Goal: Transaction & Acquisition: Purchase product/service

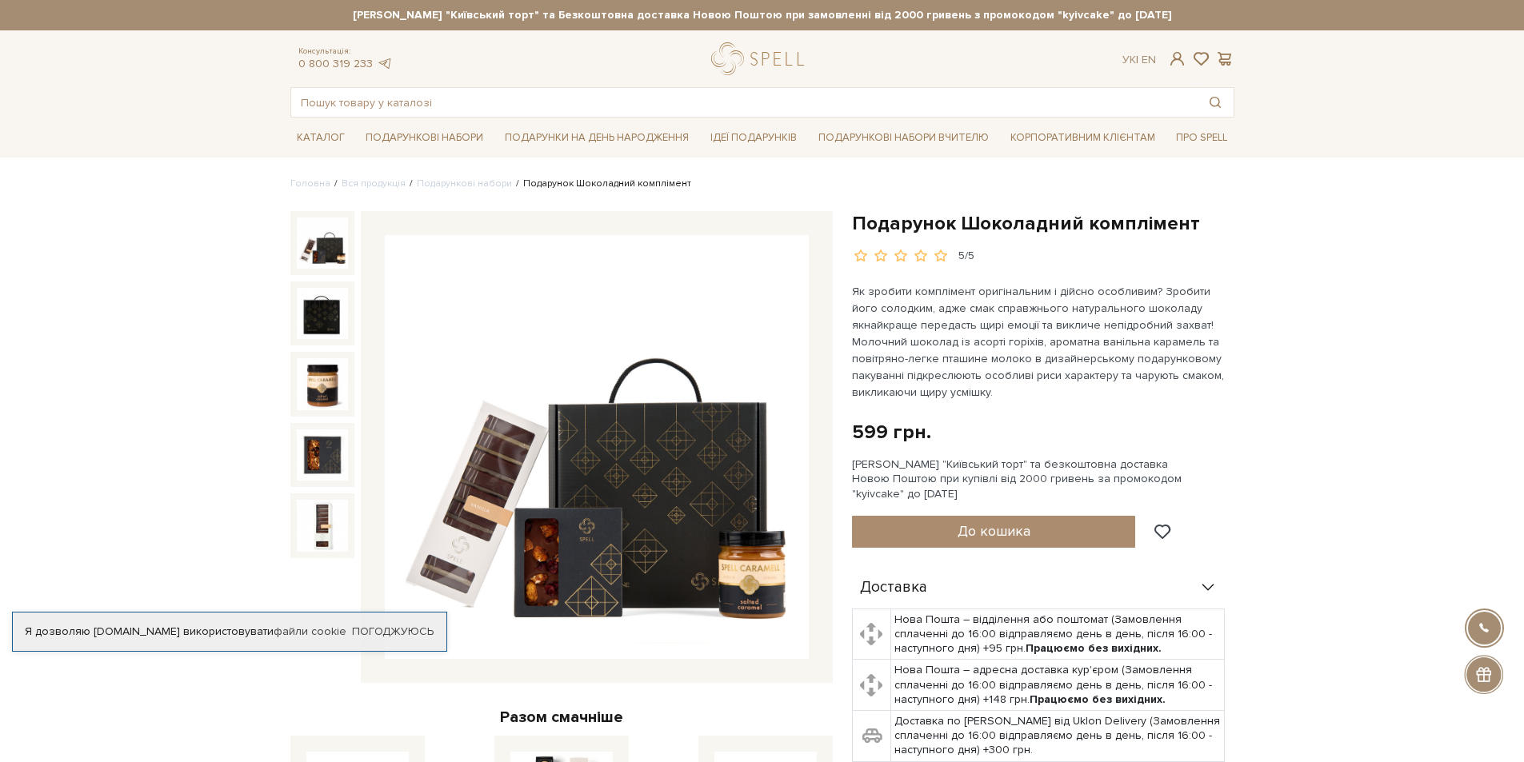
click at [333, 244] on img at bounding box center [322, 243] width 51 height 51
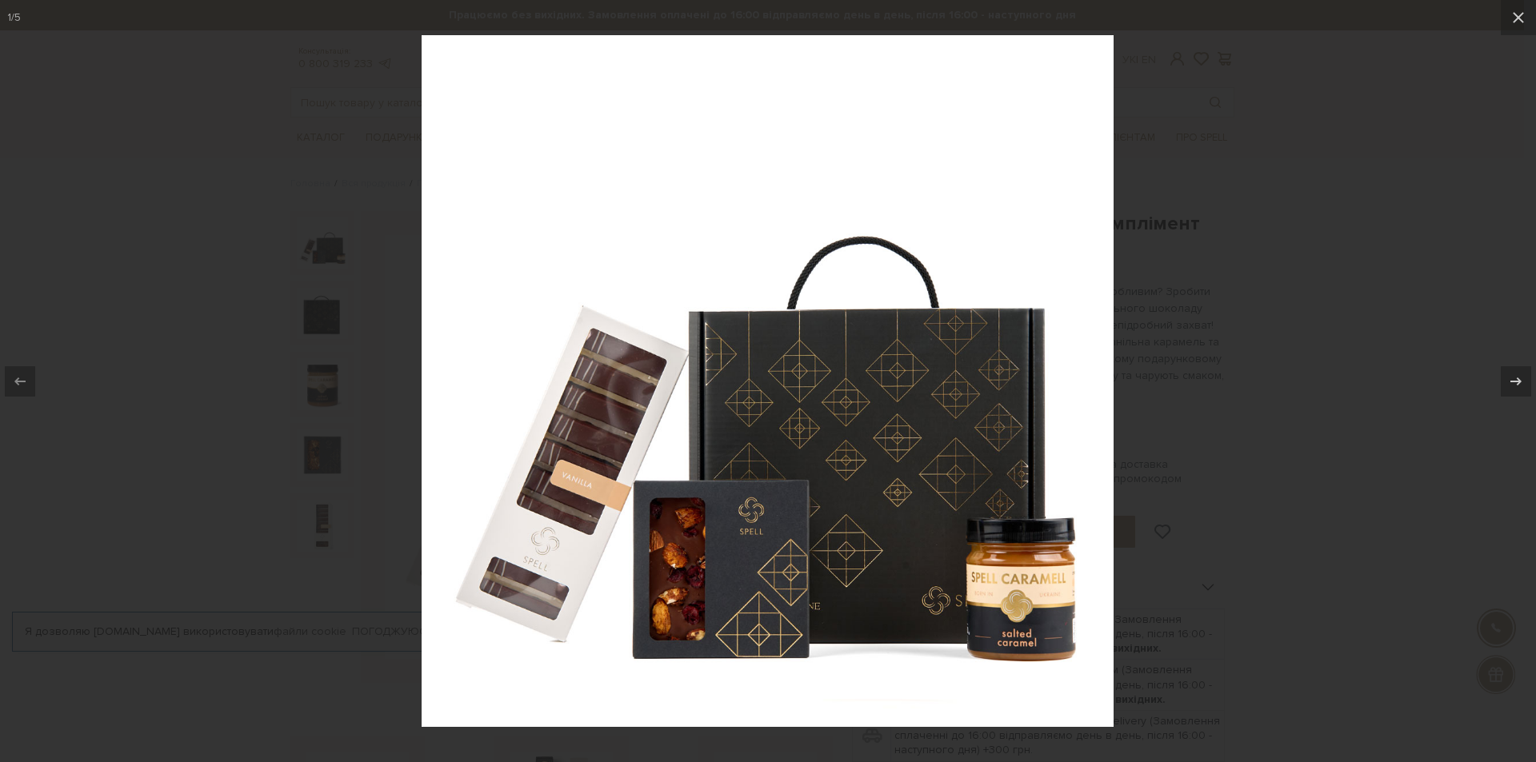
click at [1409, 252] on div at bounding box center [768, 381] width 1536 height 762
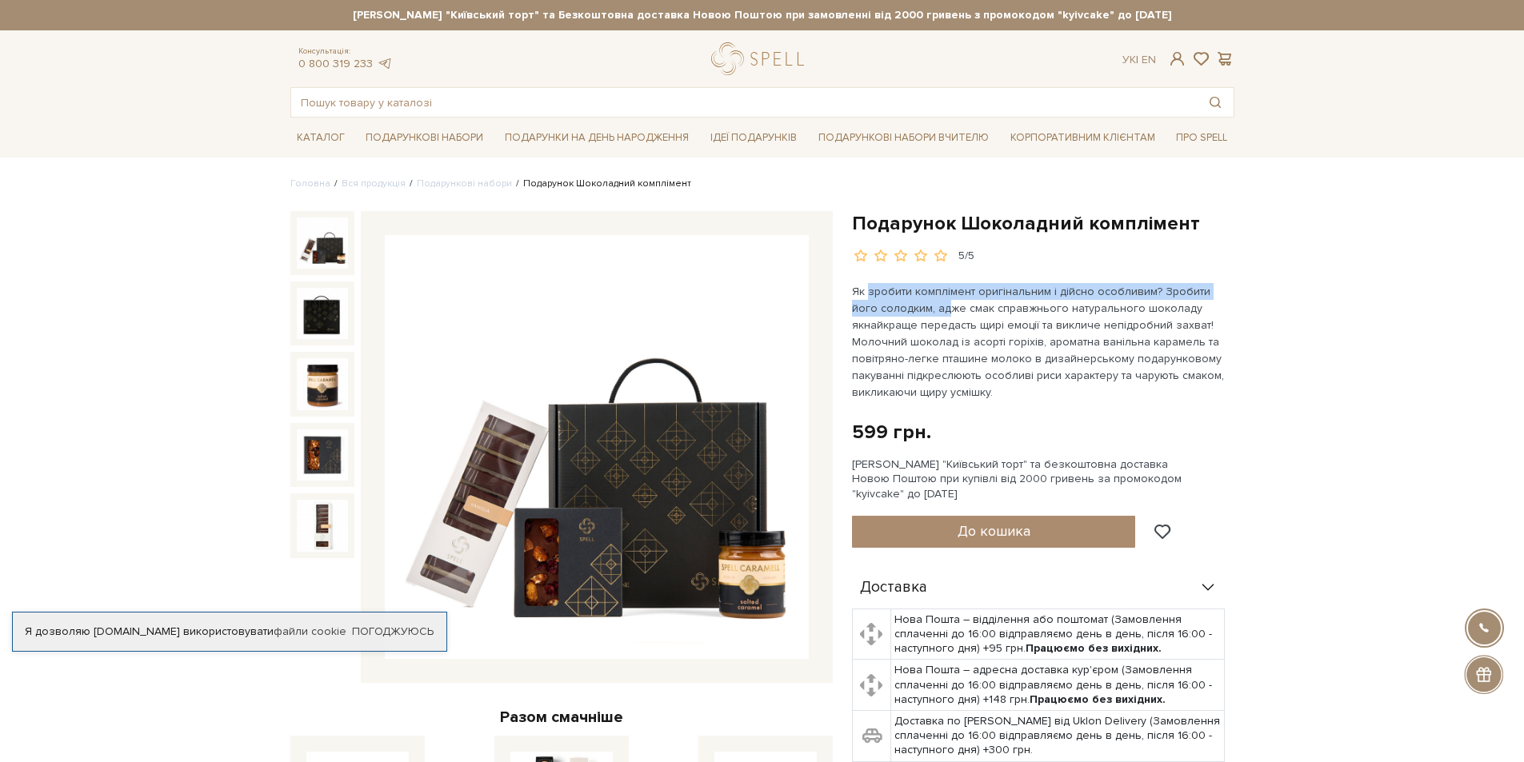
drag, startPoint x: 867, startPoint y: 290, endPoint x: 880, endPoint y: 307, distance: 21.8
click at [918, 305] on p "Як зробити комплімент оригінальним і дійсно особливим? Зробити його солодким, а…" at bounding box center [1039, 342] width 375 height 118
click at [437, 185] on link "Подарункові набори" at bounding box center [464, 184] width 95 height 12
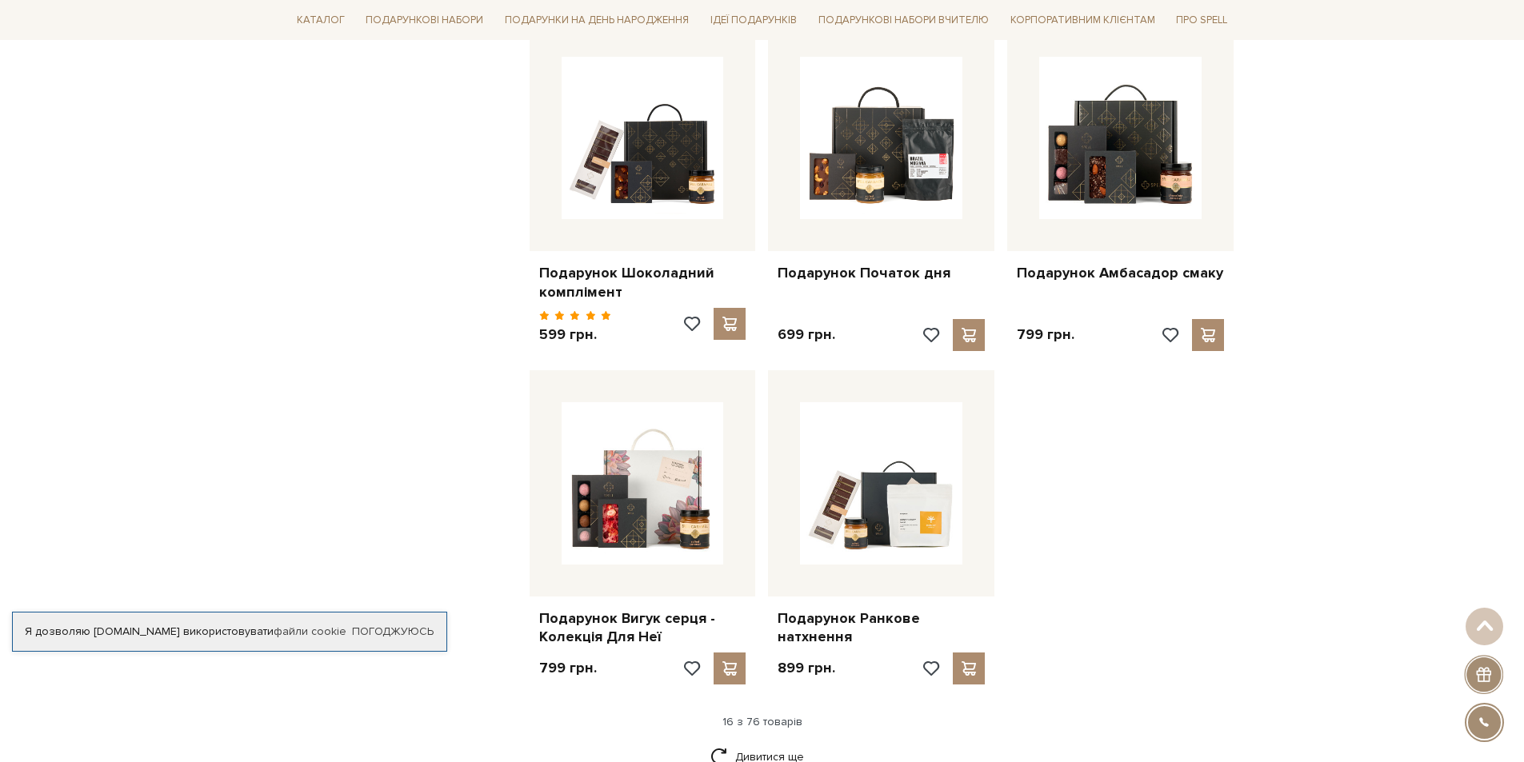
scroll to position [2000, 0]
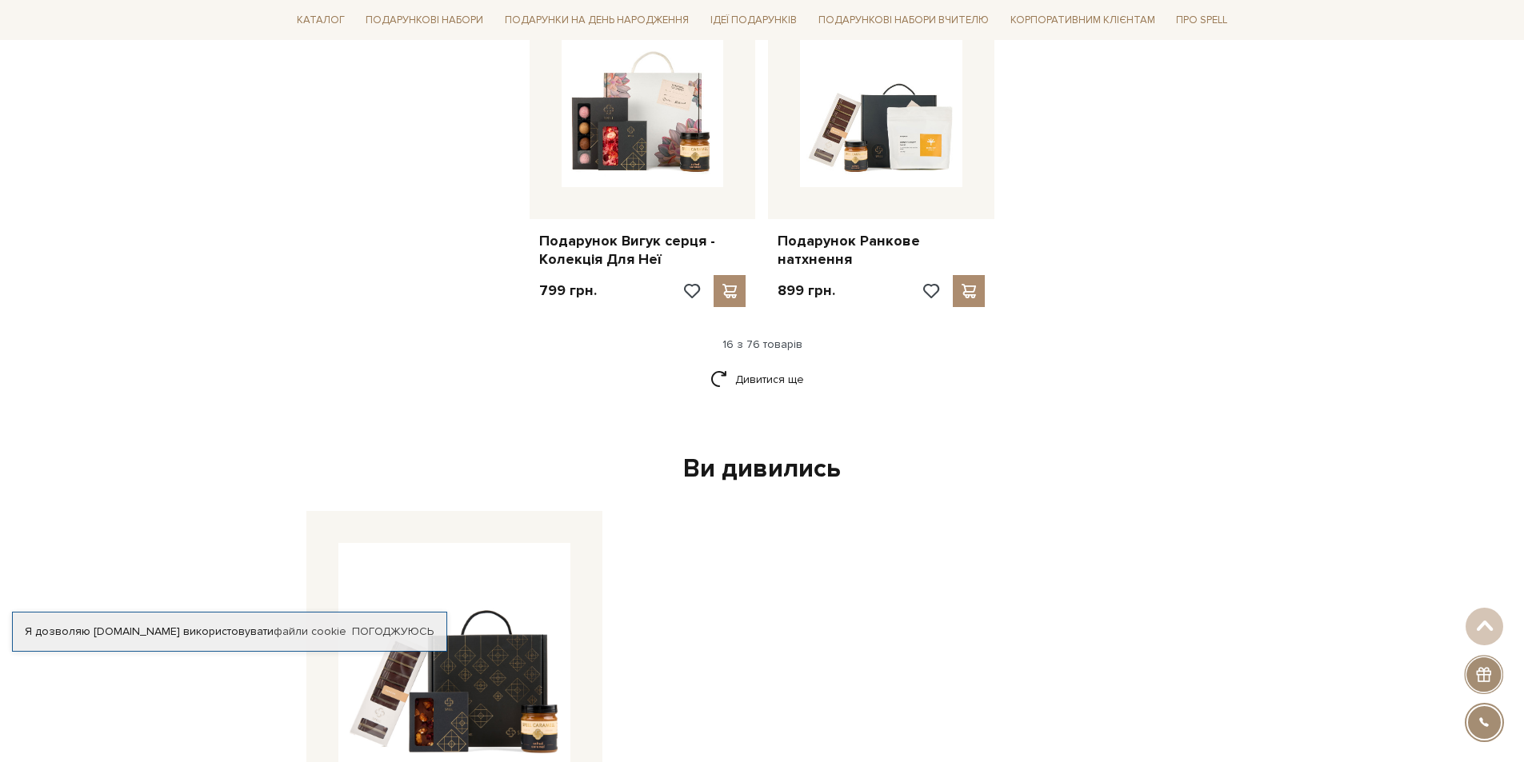
click at [785, 456] on div "Ви дивились" at bounding box center [762, 470] width 925 height 34
